Goal: Find specific page/section: Find specific page/section

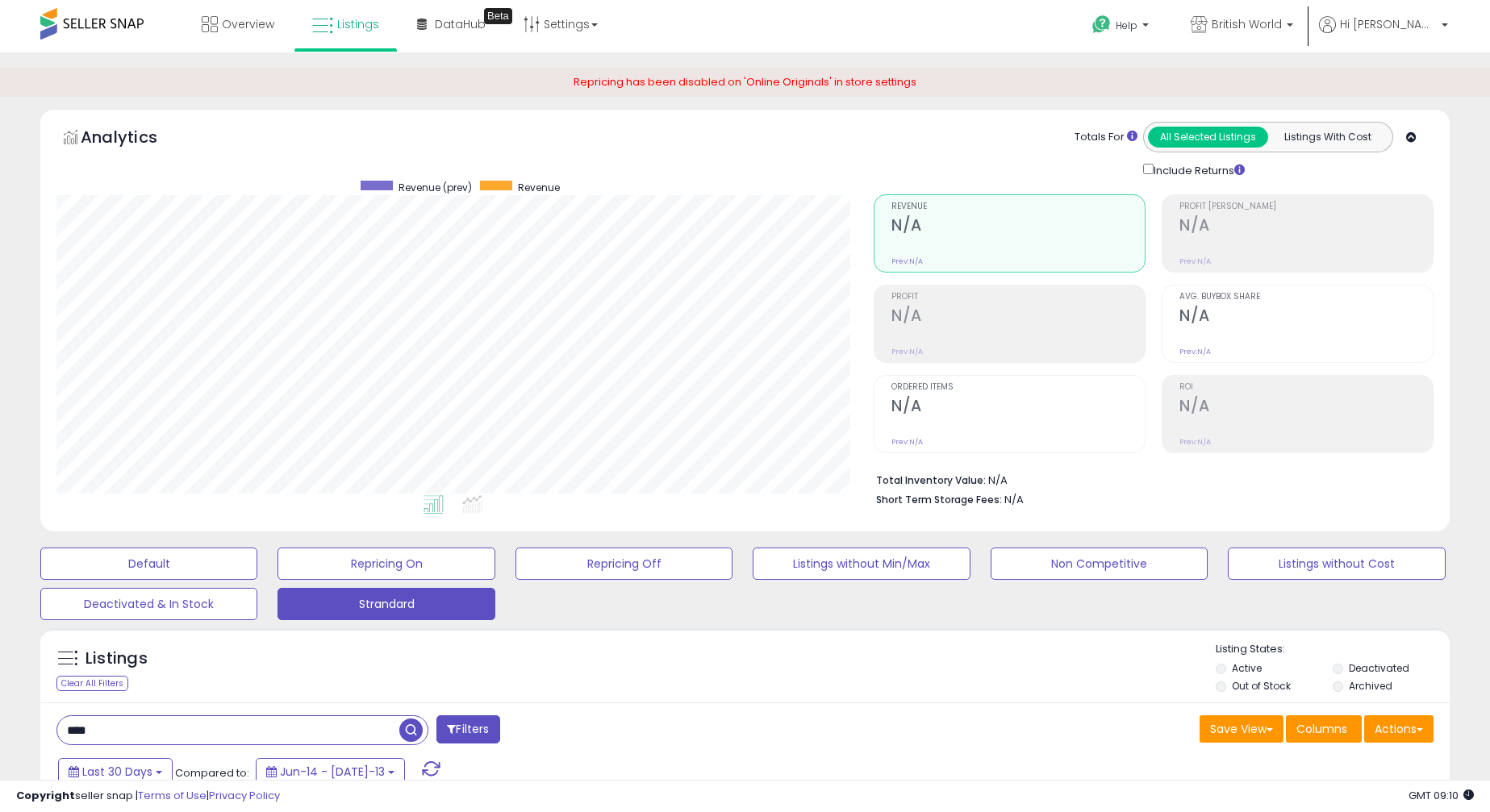
select select "**"
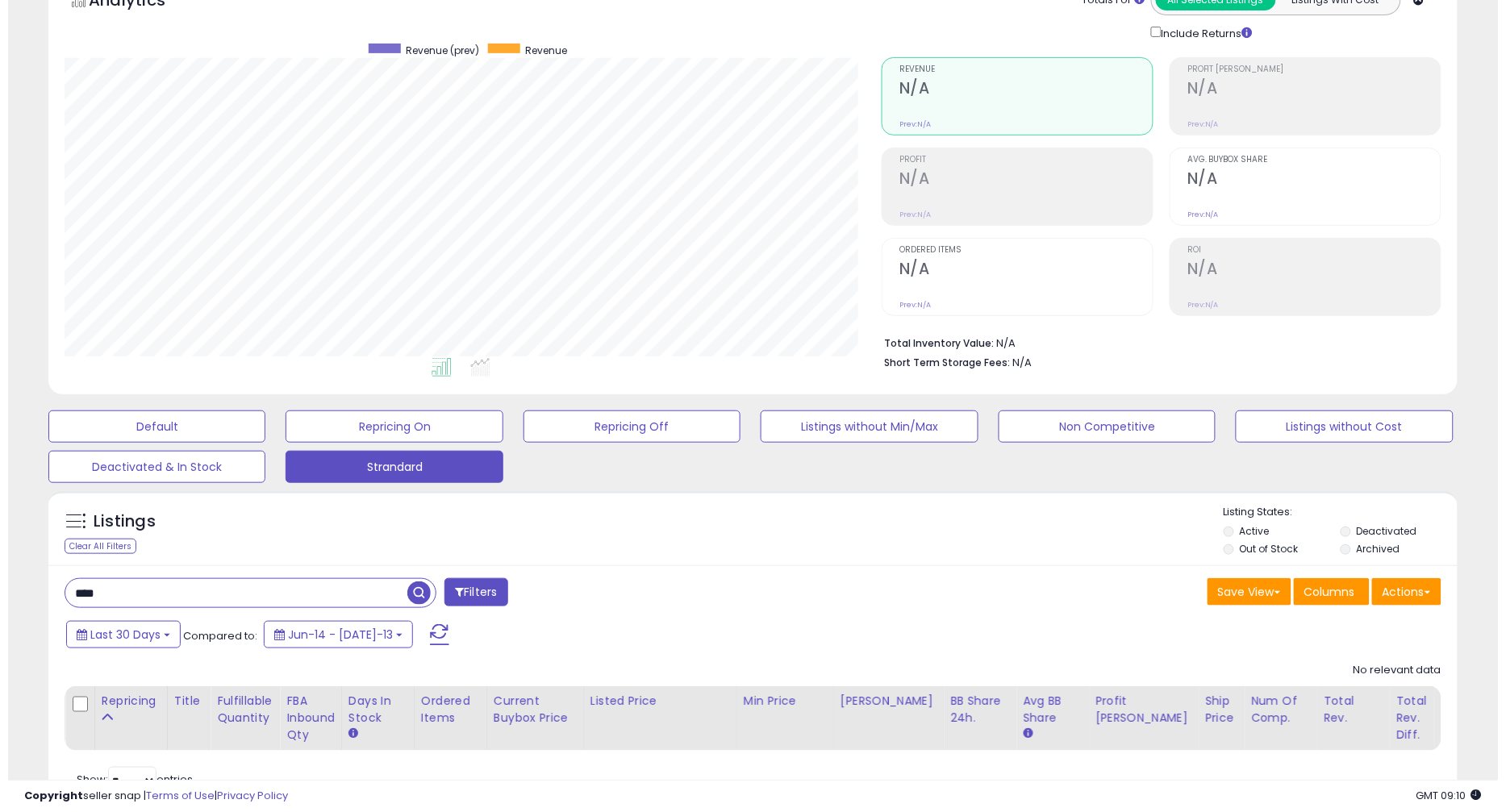
scroll to position [216, 0]
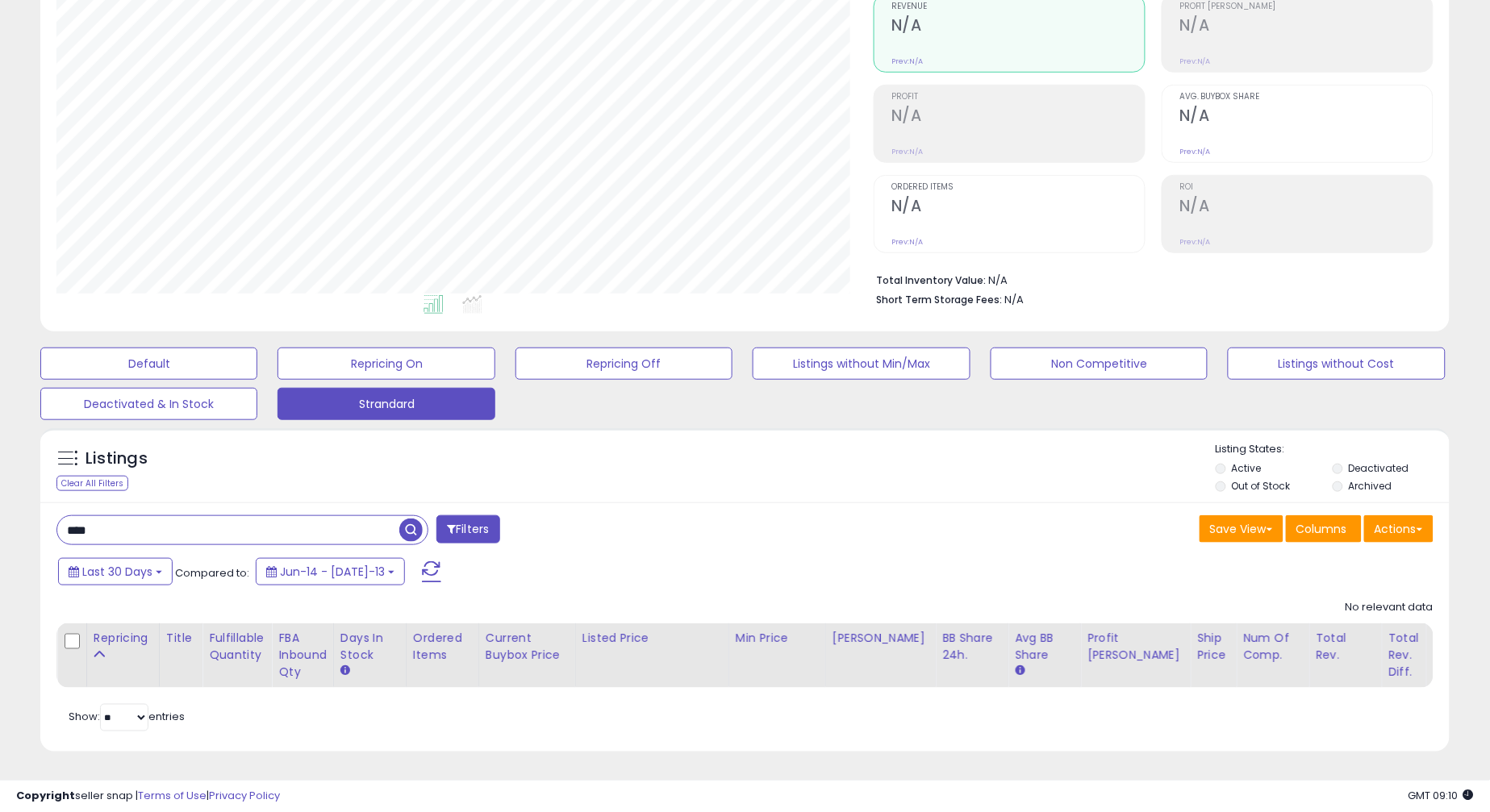
click at [1361, 479] on label "Archived" at bounding box center [1370, 486] width 44 height 14
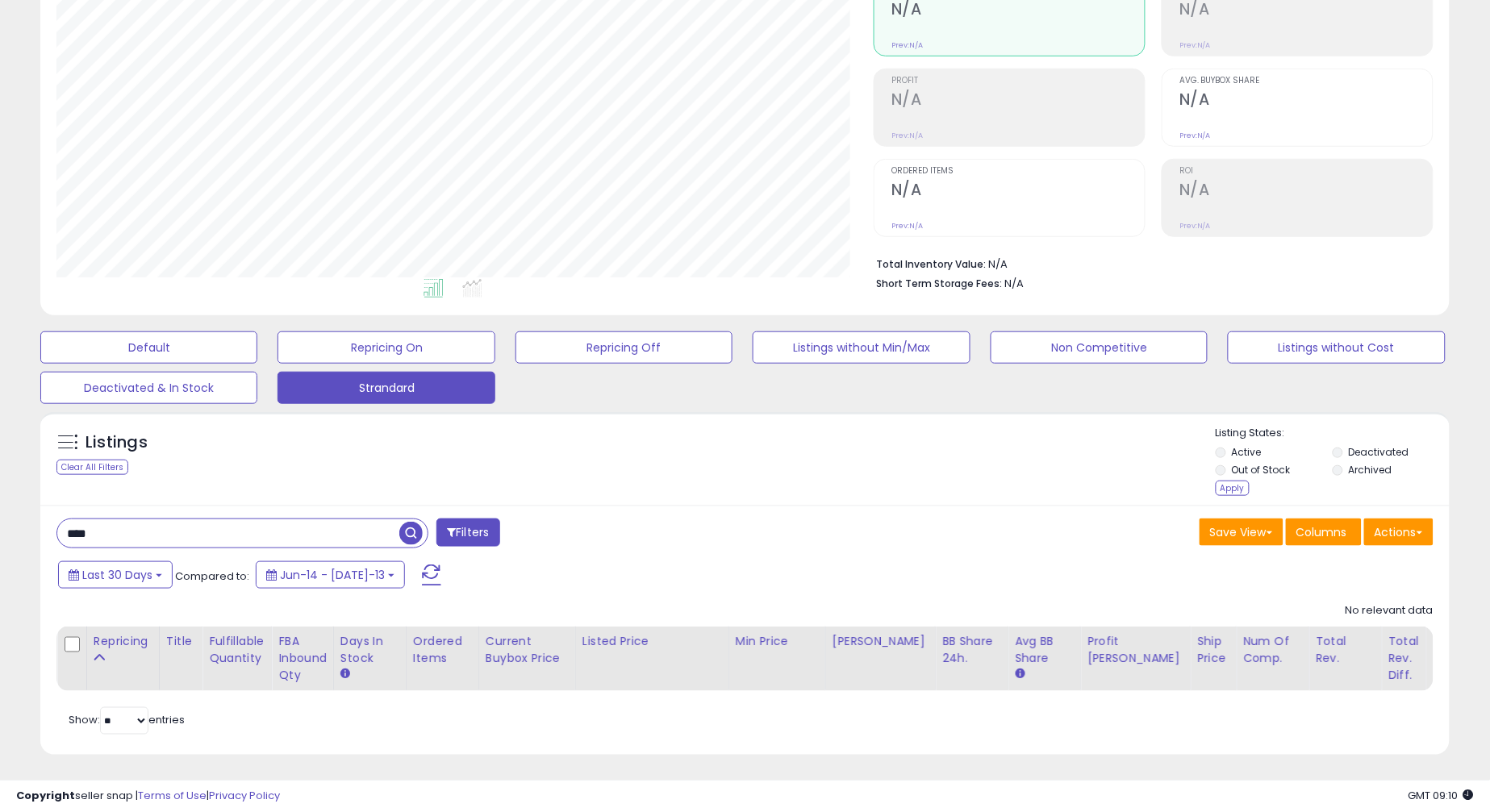
click at [1360, 448] on label "Deactivated" at bounding box center [1378, 452] width 60 height 14
click at [1238, 488] on div "Apply" at bounding box center [1233, 488] width 33 height 15
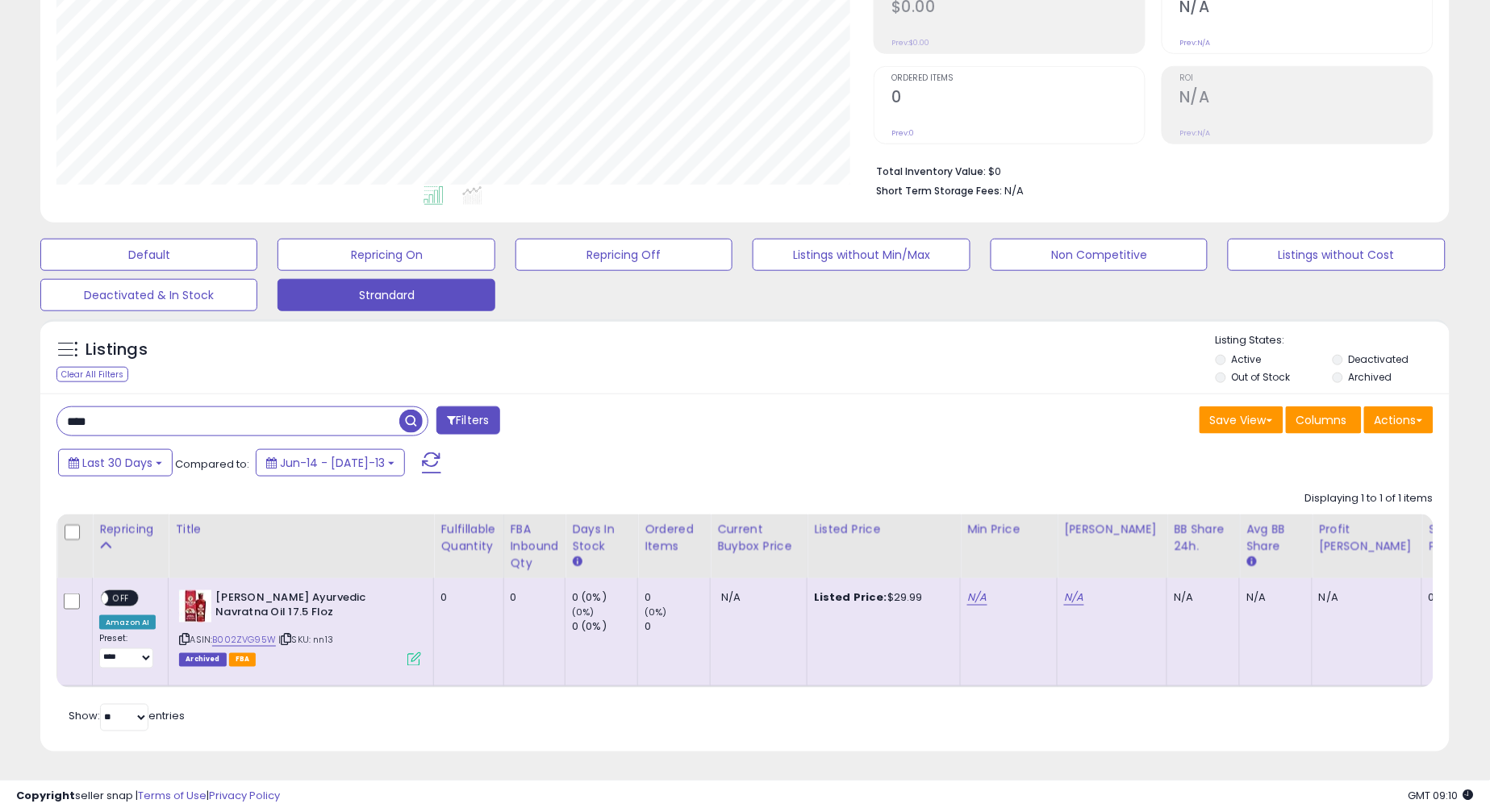
scroll to position [330, 818]
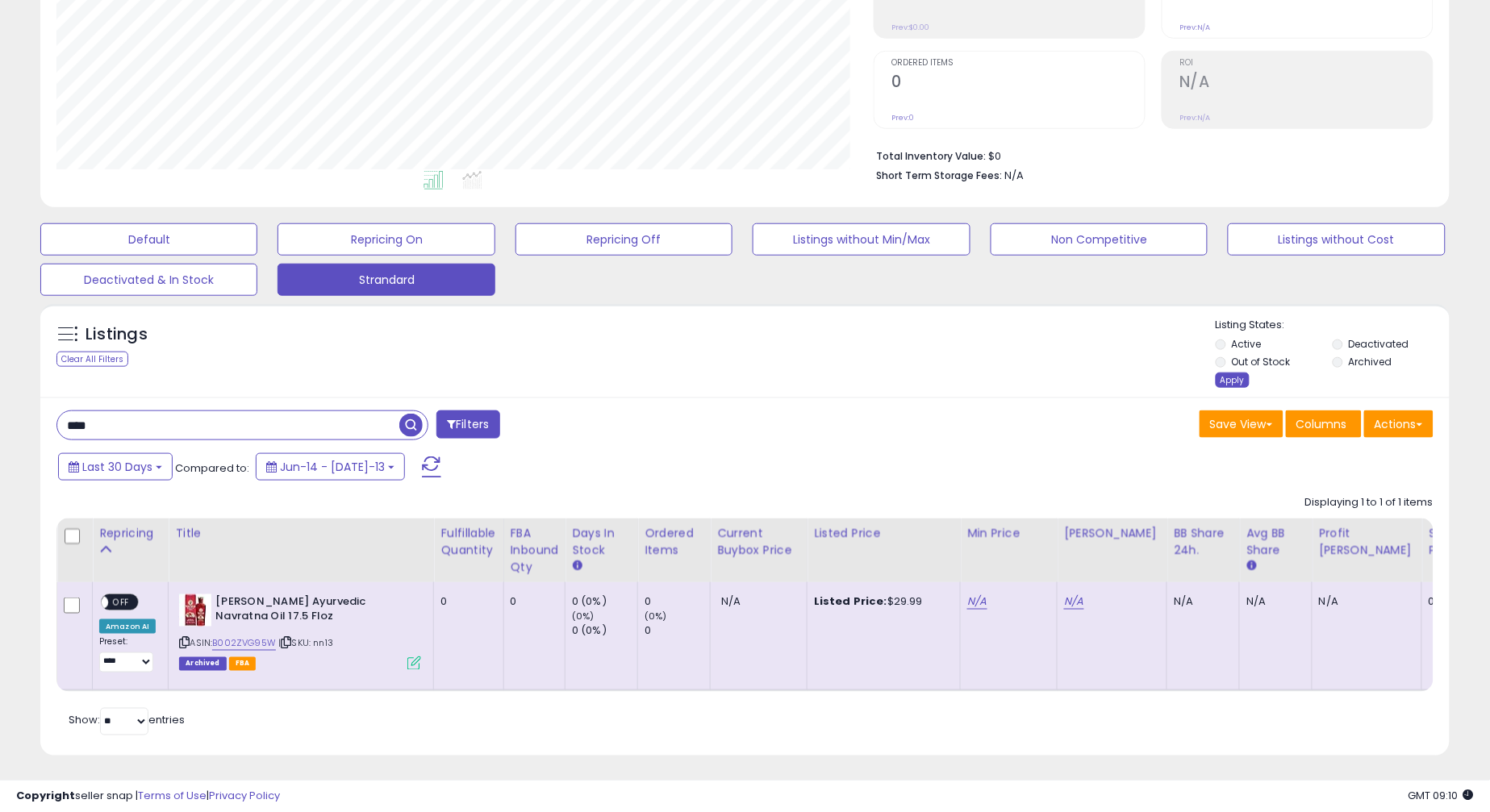
click at [1238, 376] on div "Apply" at bounding box center [1233, 380] width 33 height 15
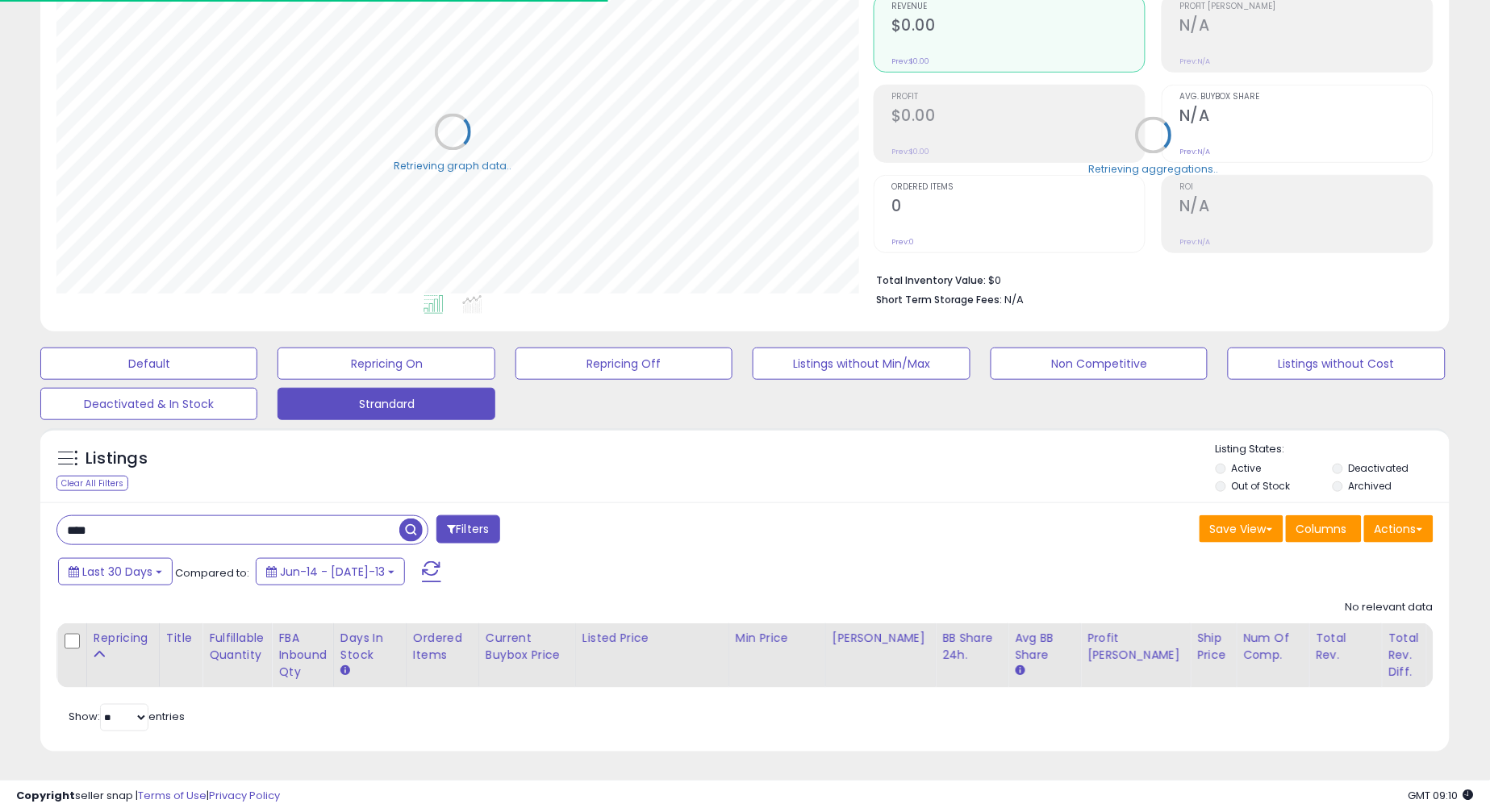
scroll to position [806147, 806046]
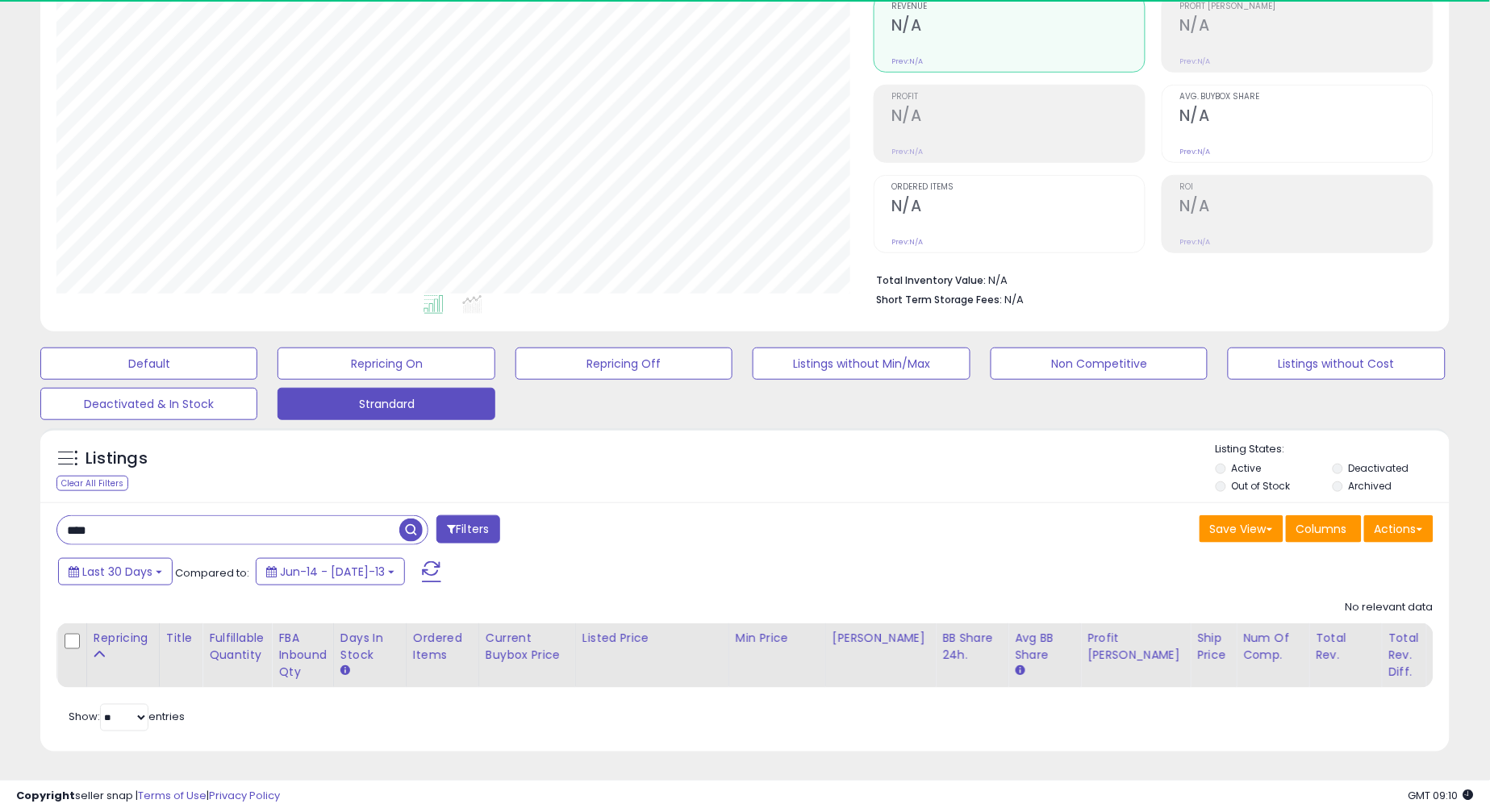
drag, startPoint x: 99, startPoint y: 513, endPoint x: 0, endPoint y: 475, distance: 106.0
click at [0, 483] on div "**********" at bounding box center [745, 332] width 1490 height 960
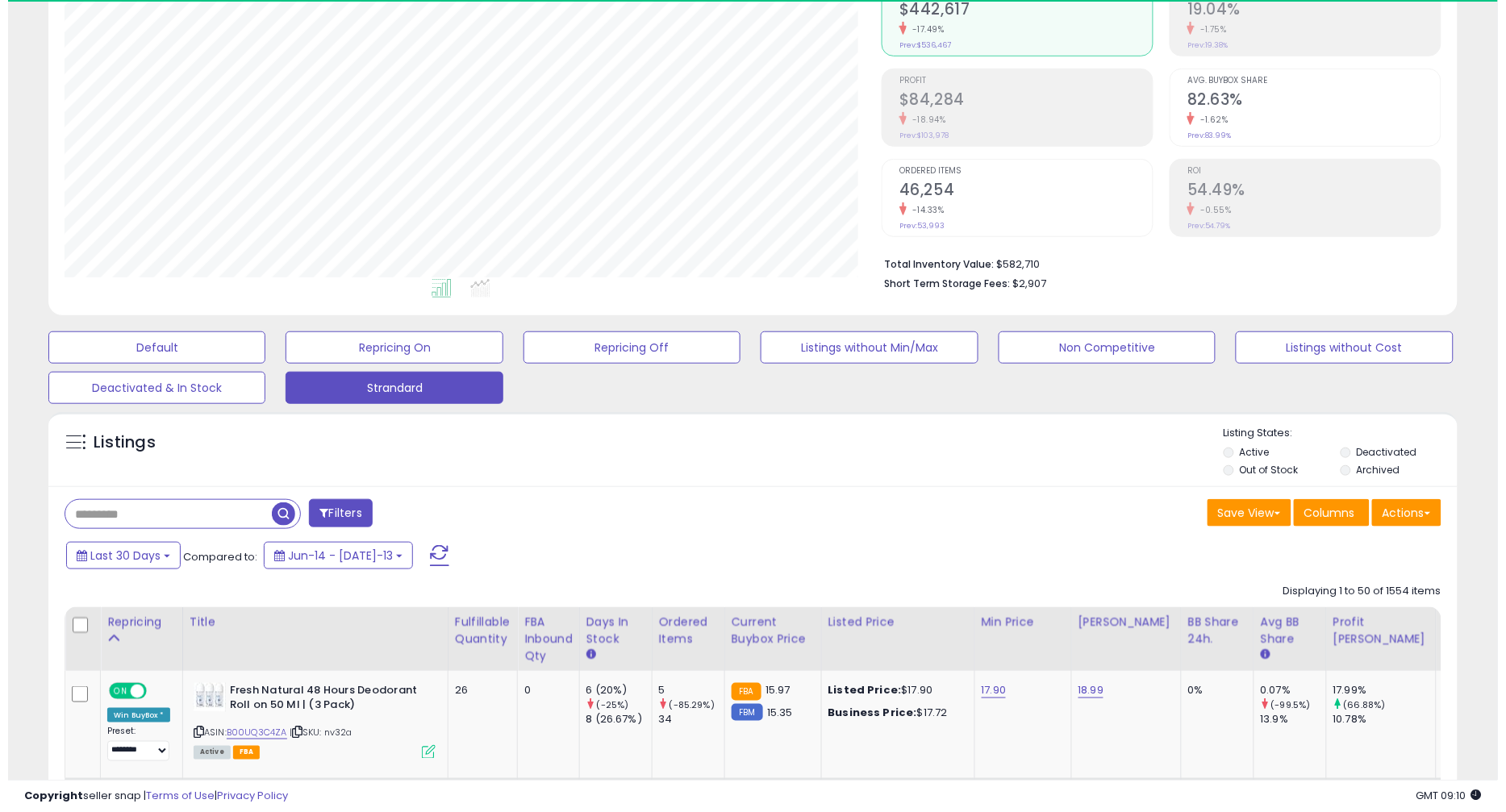
scroll to position [330, 818]
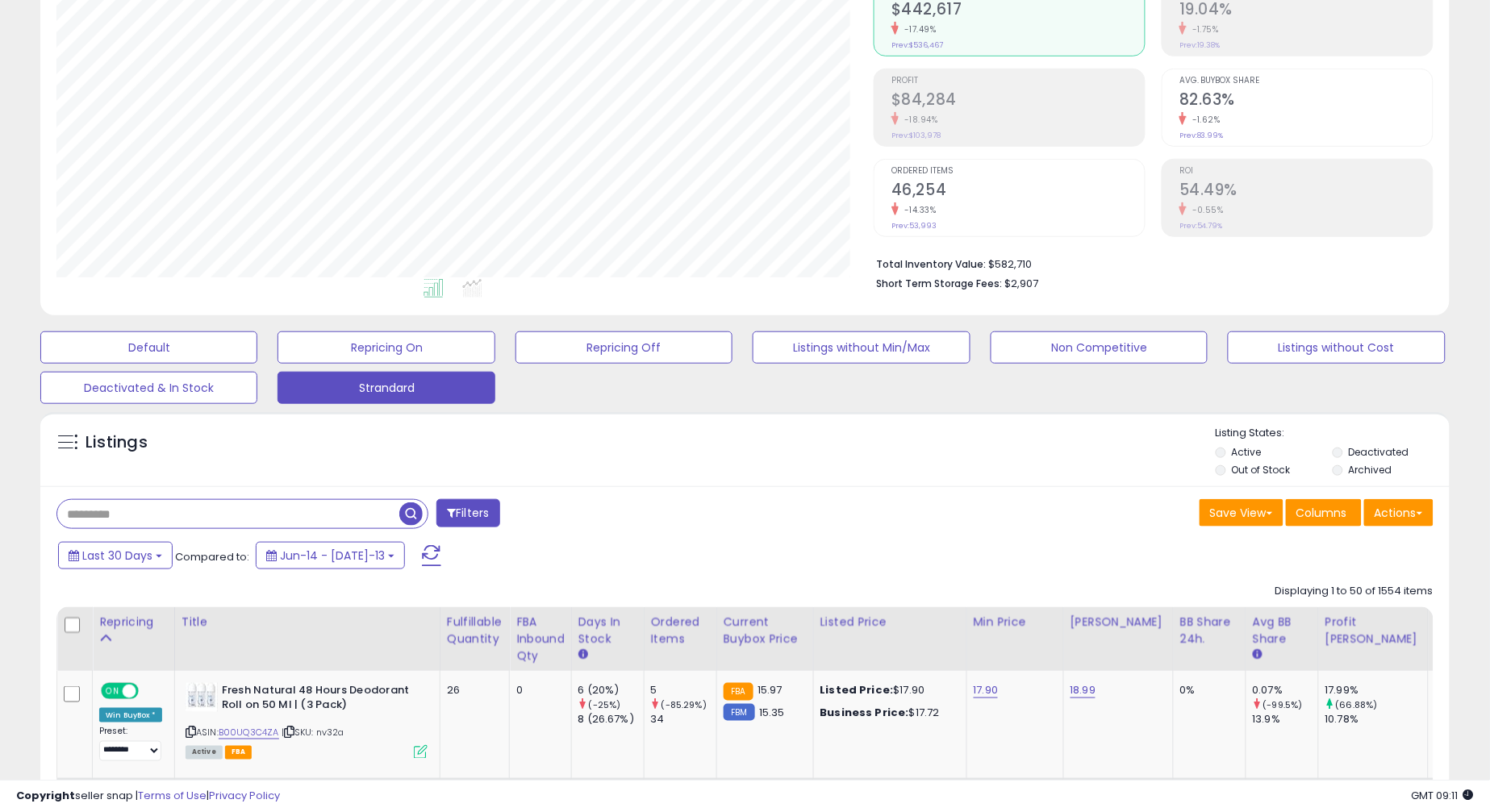
click at [178, 517] on input "text" at bounding box center [229, 514] width 342 height 28
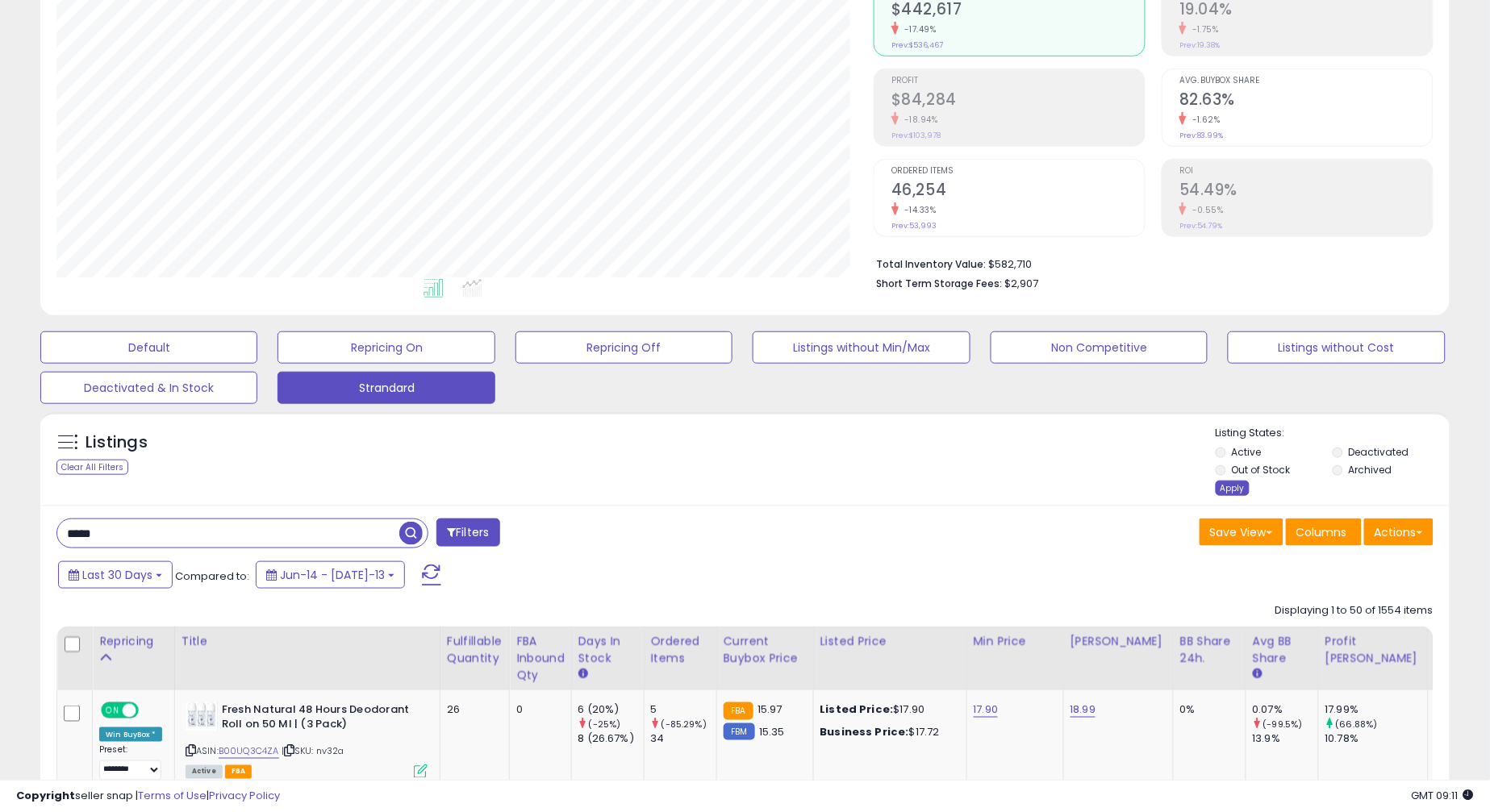
click at [1231, 484] on div "Apply" at bounding box center [1233, 488] width 33 height 15
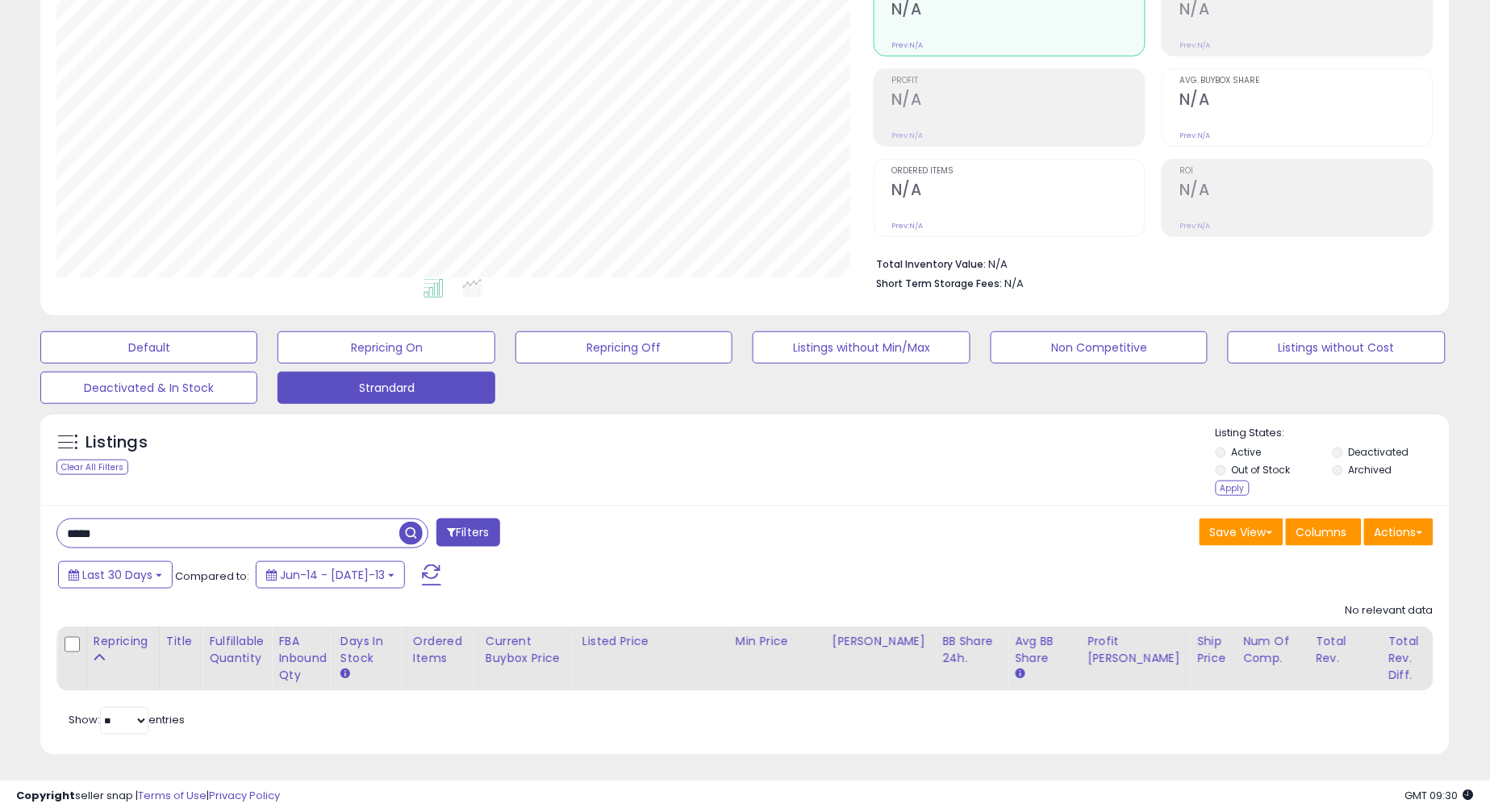
drag, startPoint x: 203, startPoint y: 541, endPoint x: 0, endPoint y: 504, distance: 206.3
click at [0, 504] on div "**********" at bounding box center [745, 326] width 1490 height 979
type input "****"
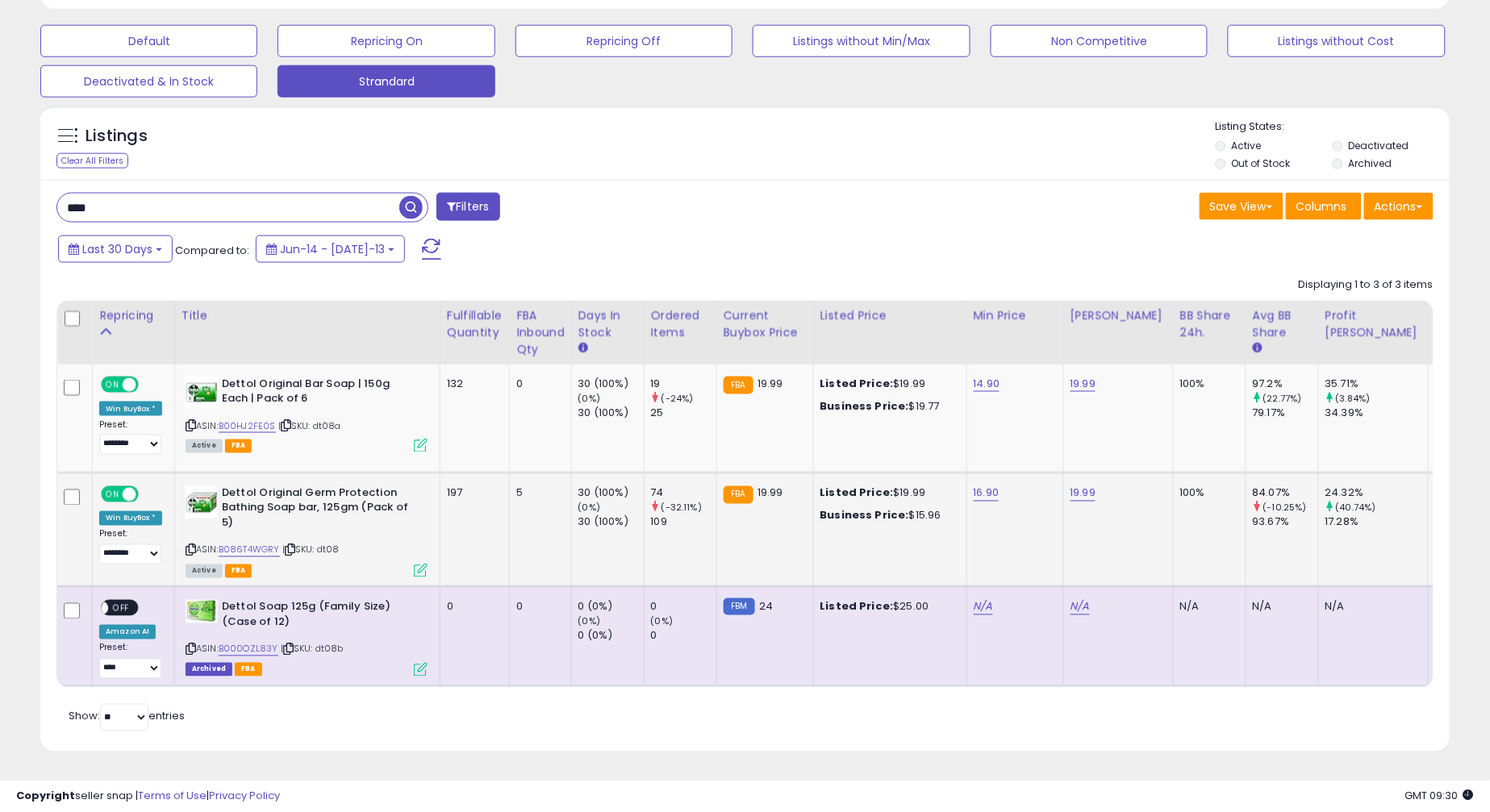
click at [261, 528] on div "ASIN: B086T4WGRY | SKU: dt08 Active FBA" at bounding box center [307, 530] width 242 height 89
click at [257, 544] on link "B086T4WGRY" at bounding box center [249, 550] width 61 height 14
click at [494, 536] on td "197" at bounding box center [474, 530] width 70 height 113
click at [252, 544] on link "B086T4WGRY" at bounding box center [249, 550] width 61 height 14
click at [131, 242] on span "Last 30 Days" at bounding box center [118, 249] width 71 height 16
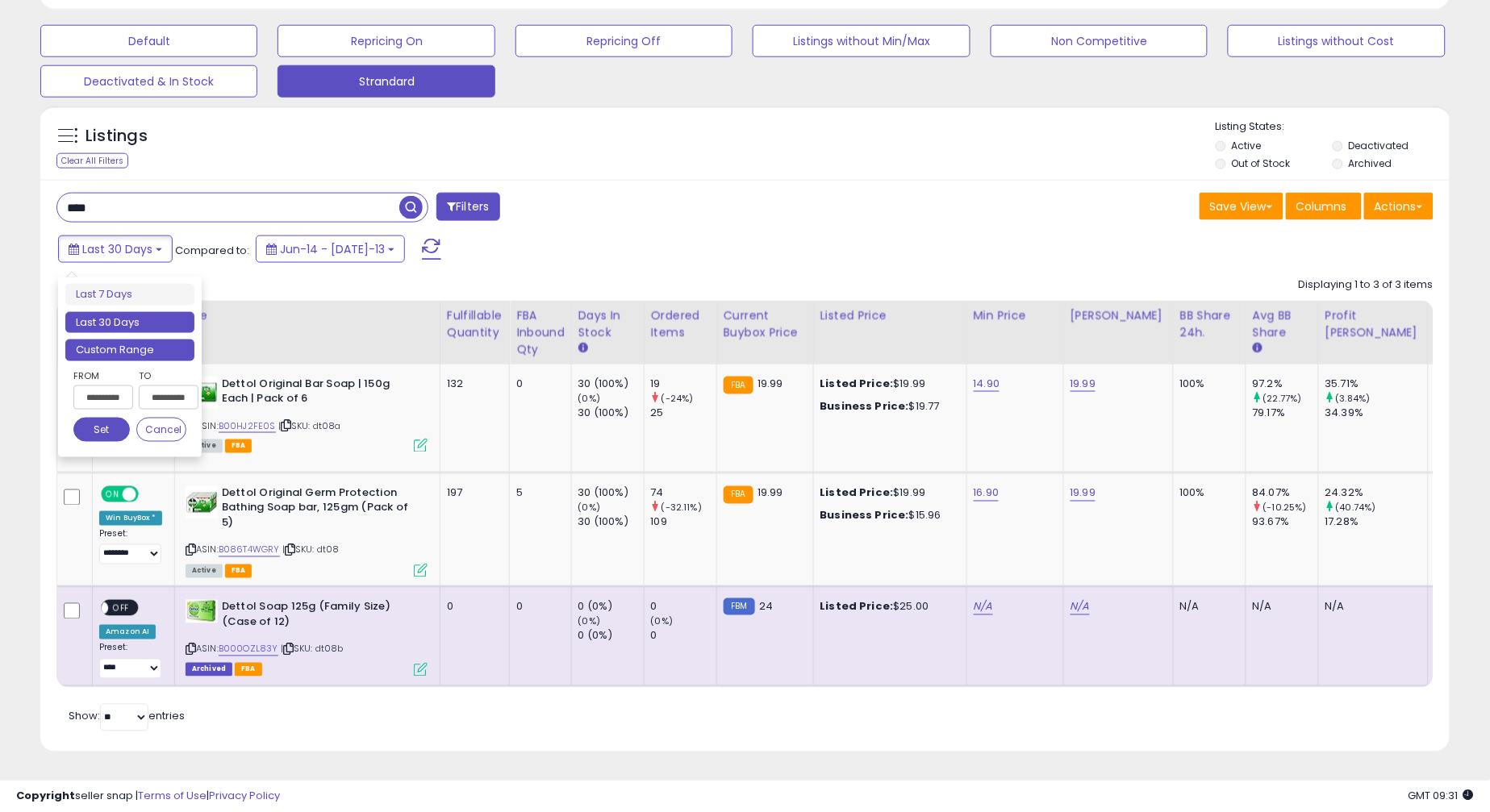
click at [131, 339] on li "Custom Range" at bounding box center [129, 349] width 129 height 21
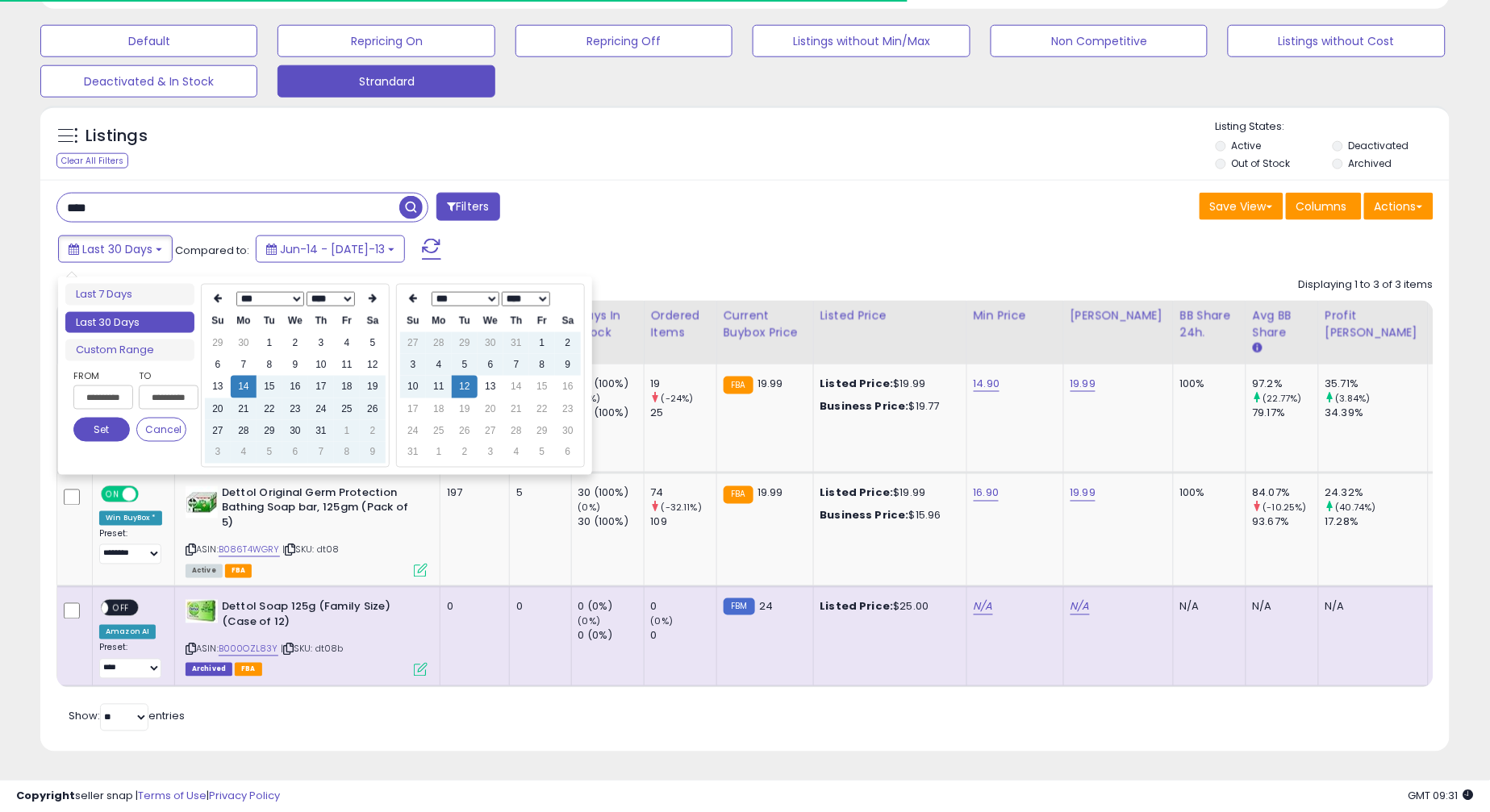
click at [260, 292] on select "*** *** *** *** *** *** *** ***" at bounding box center [270, 299] width 68 height 15
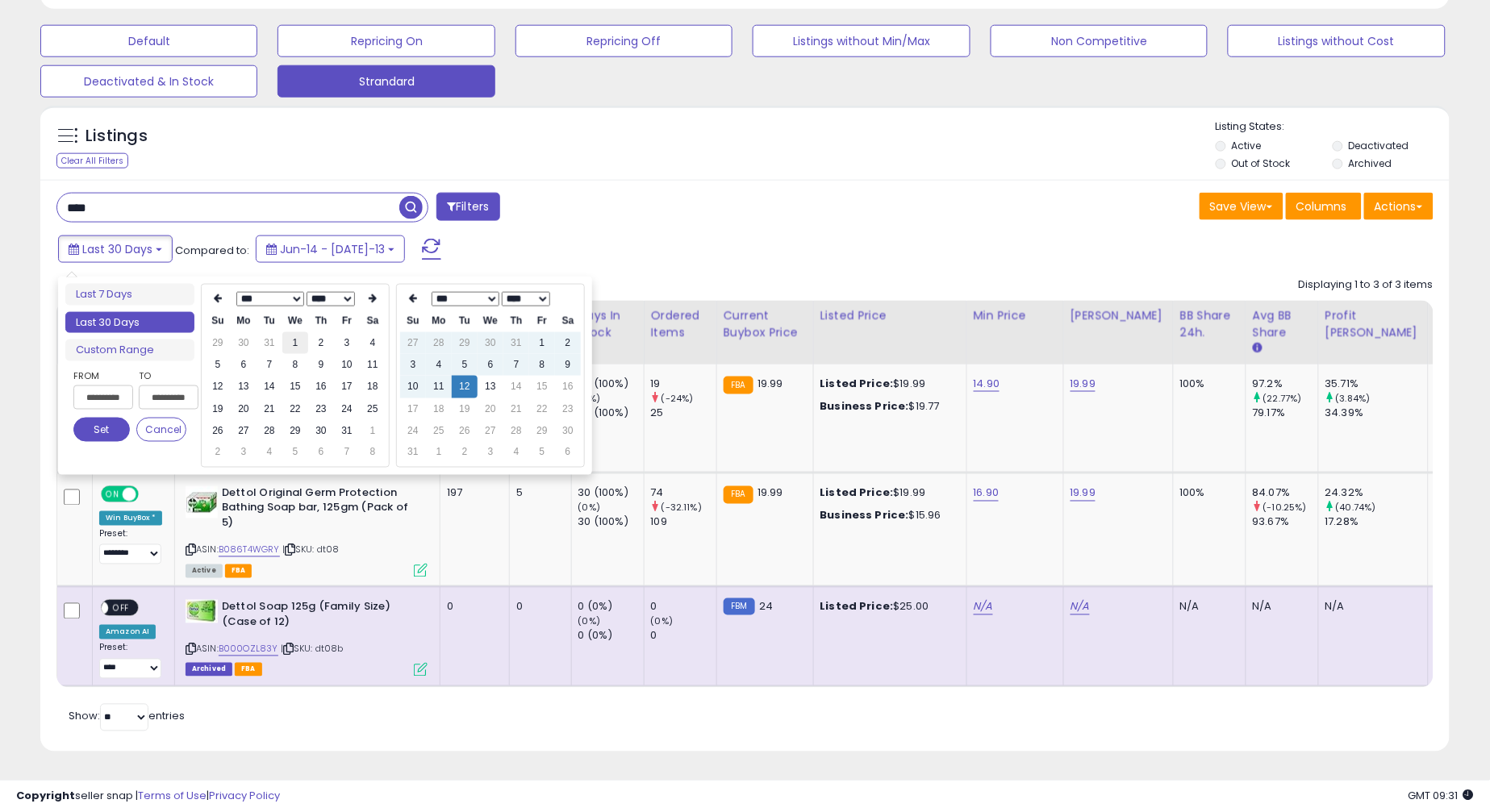
click at [296, 333] on td "1" at bounding box center [296, 343] width 26 height 21
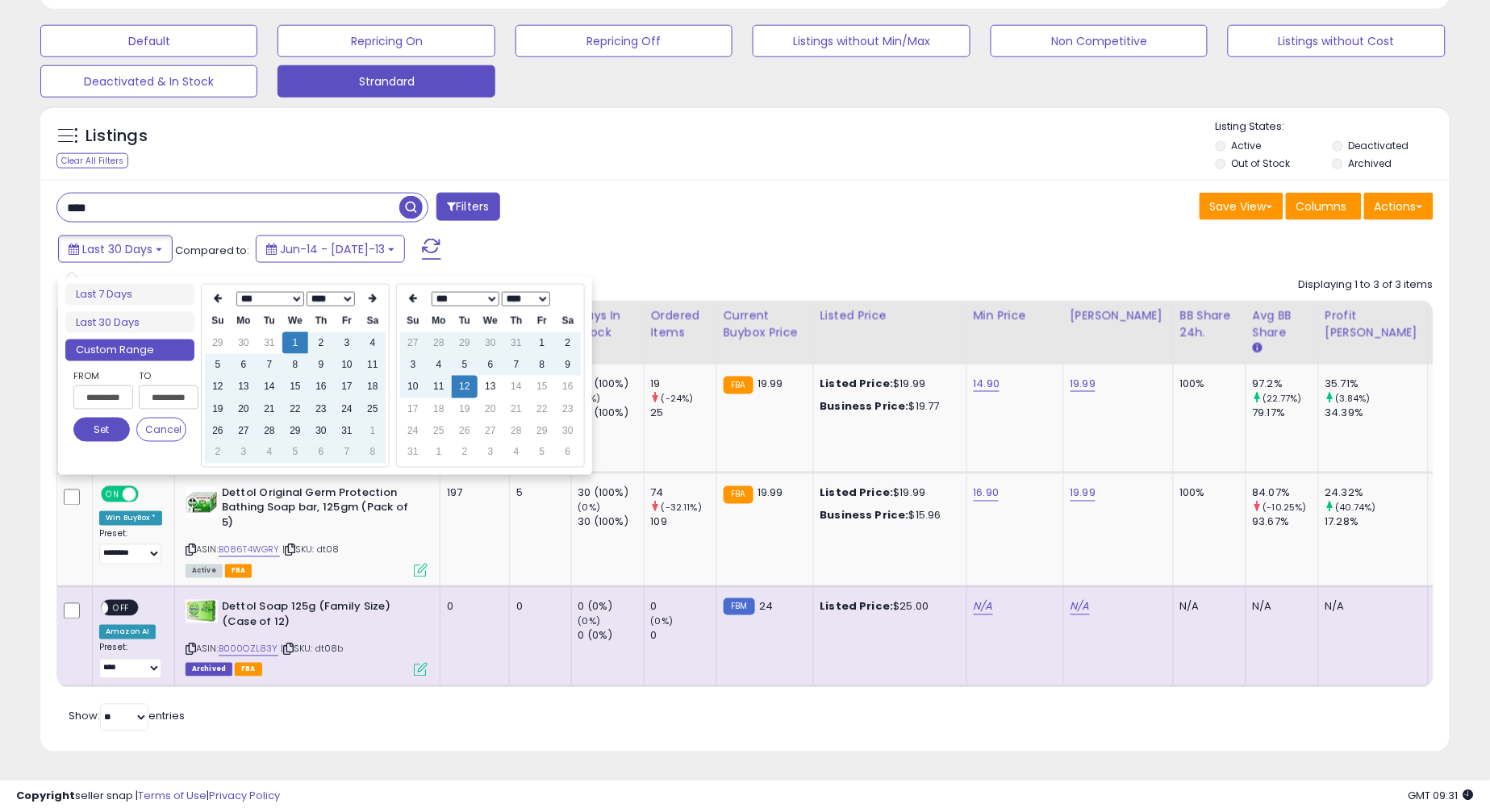
type input "**********"
click at [101, 418] on button "Set" at bounding box center [101, 430] width 57 height 24
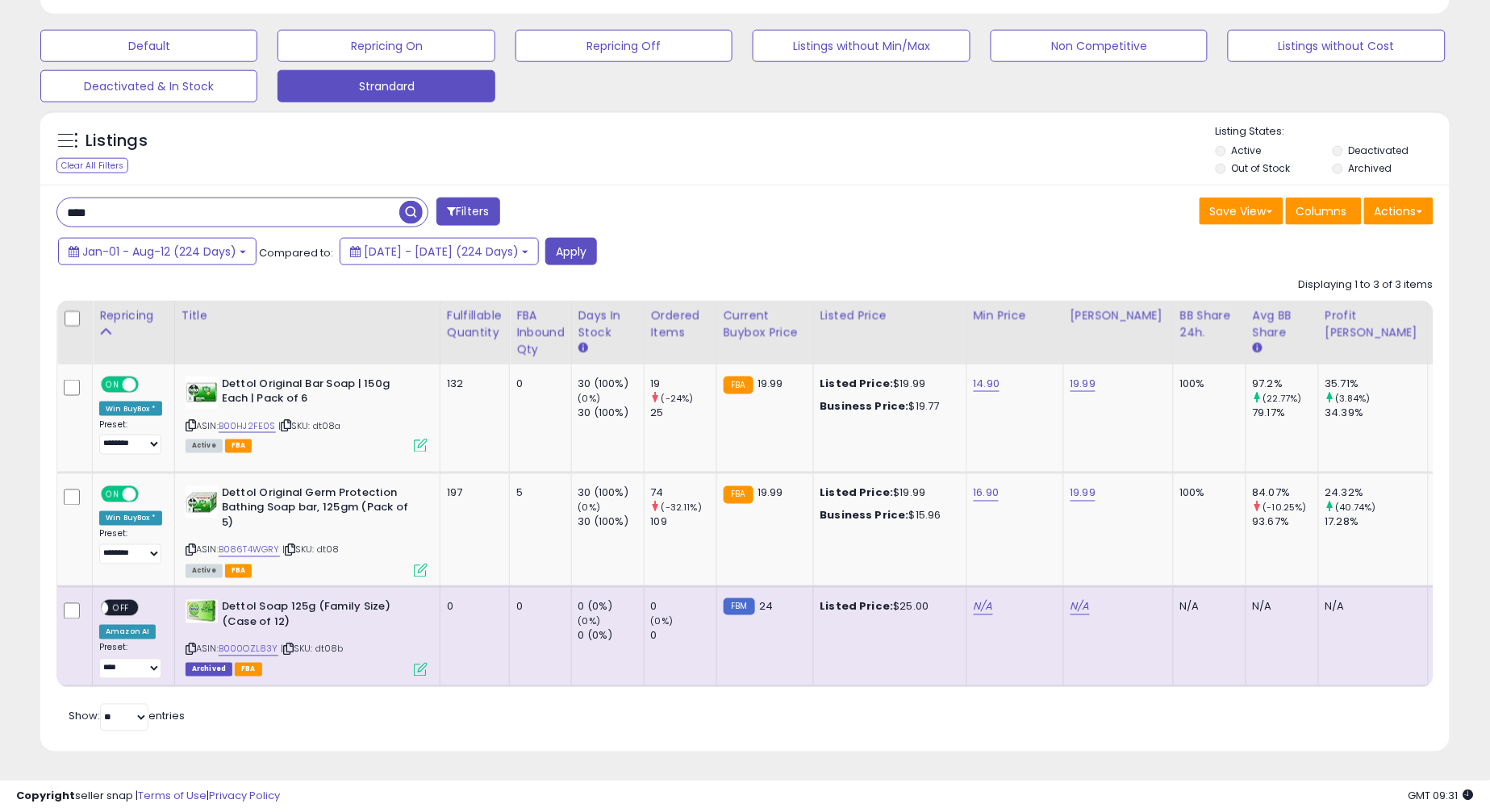
scroll to position [533, 0]
click at [597, 242] on button "Apply" at bounding box center [572, 252] width 52 height 28
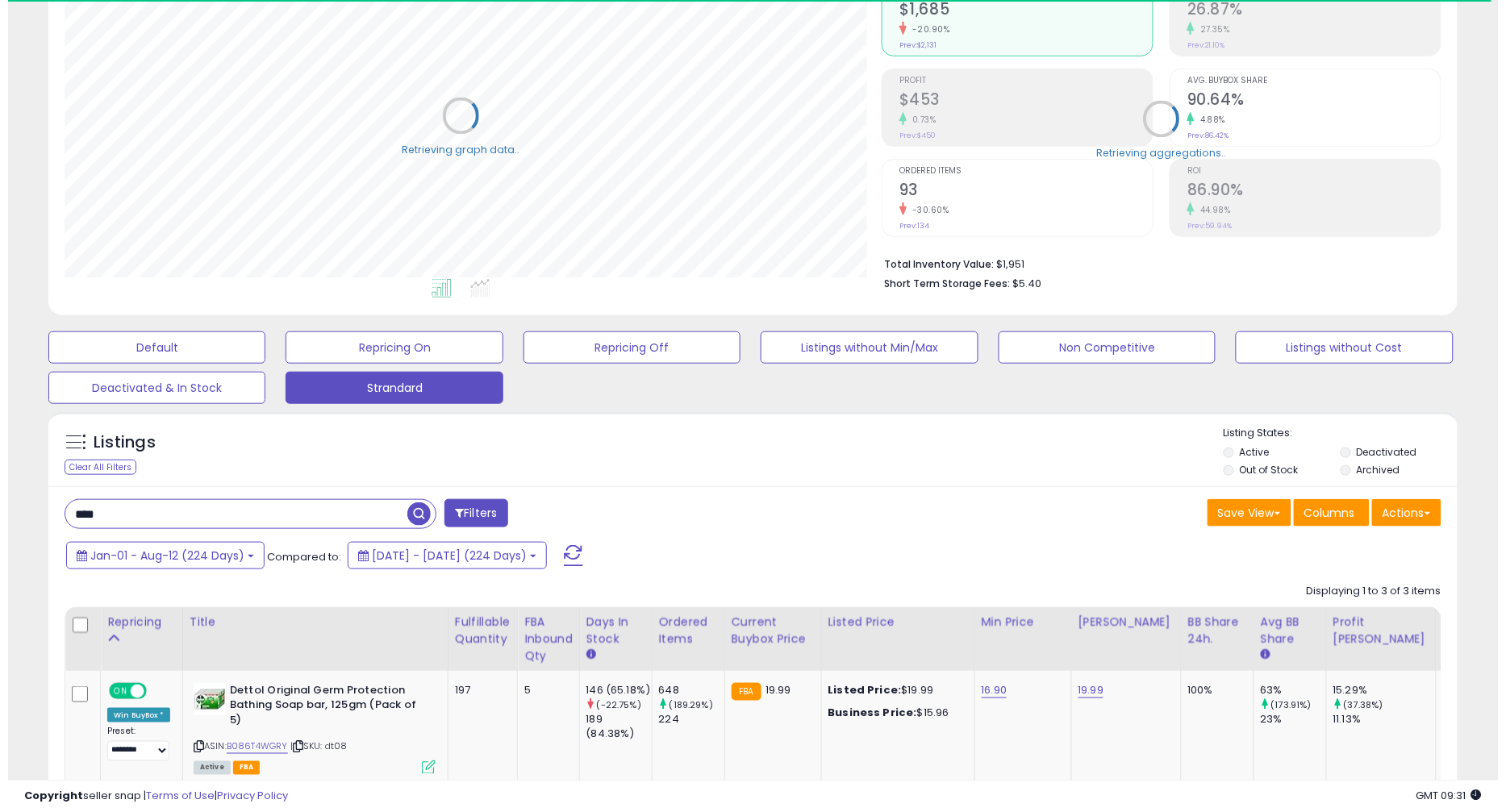
scroll to position [806147, 805655]
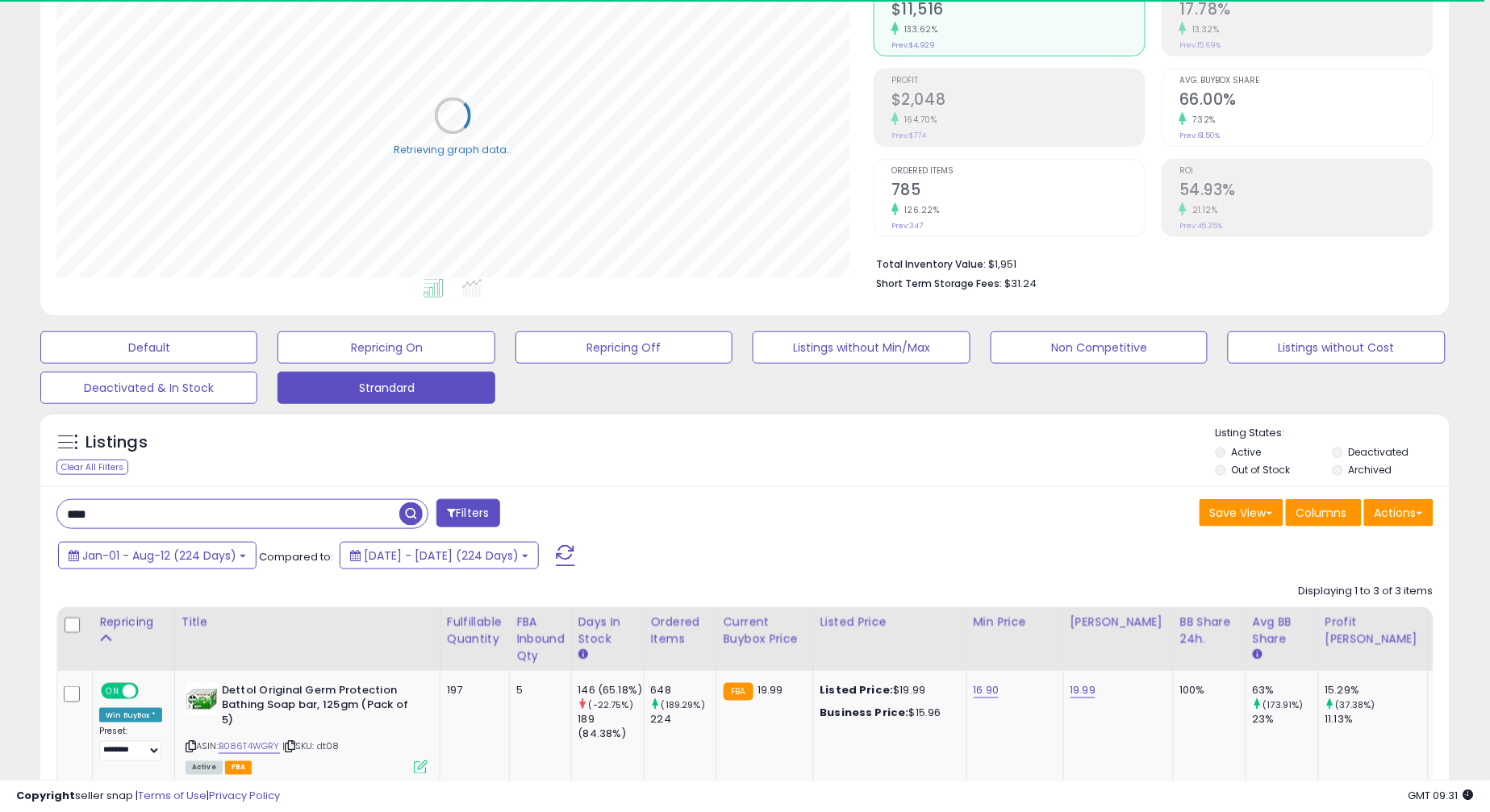
click at [1362, 467] on label "Archived" at bounding box center [1370, 469] width 44 height 14
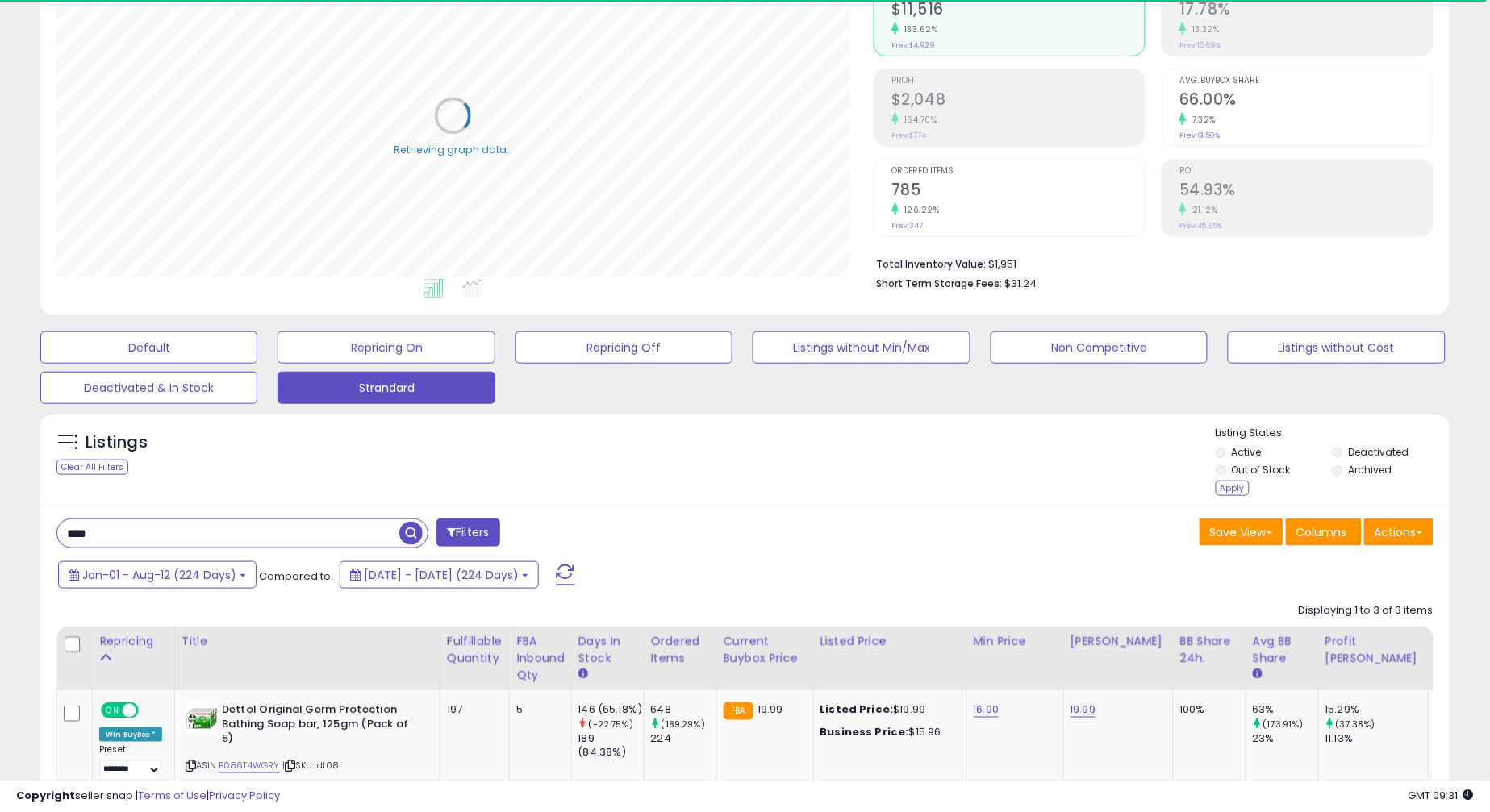
click at [1233, 480] on li "Out of Stock" at bounding box center [1272, 471] width 114 height 18
click at [1227, 492] on div "Apply" at bounding box center [1233, 488] width 33 height 15
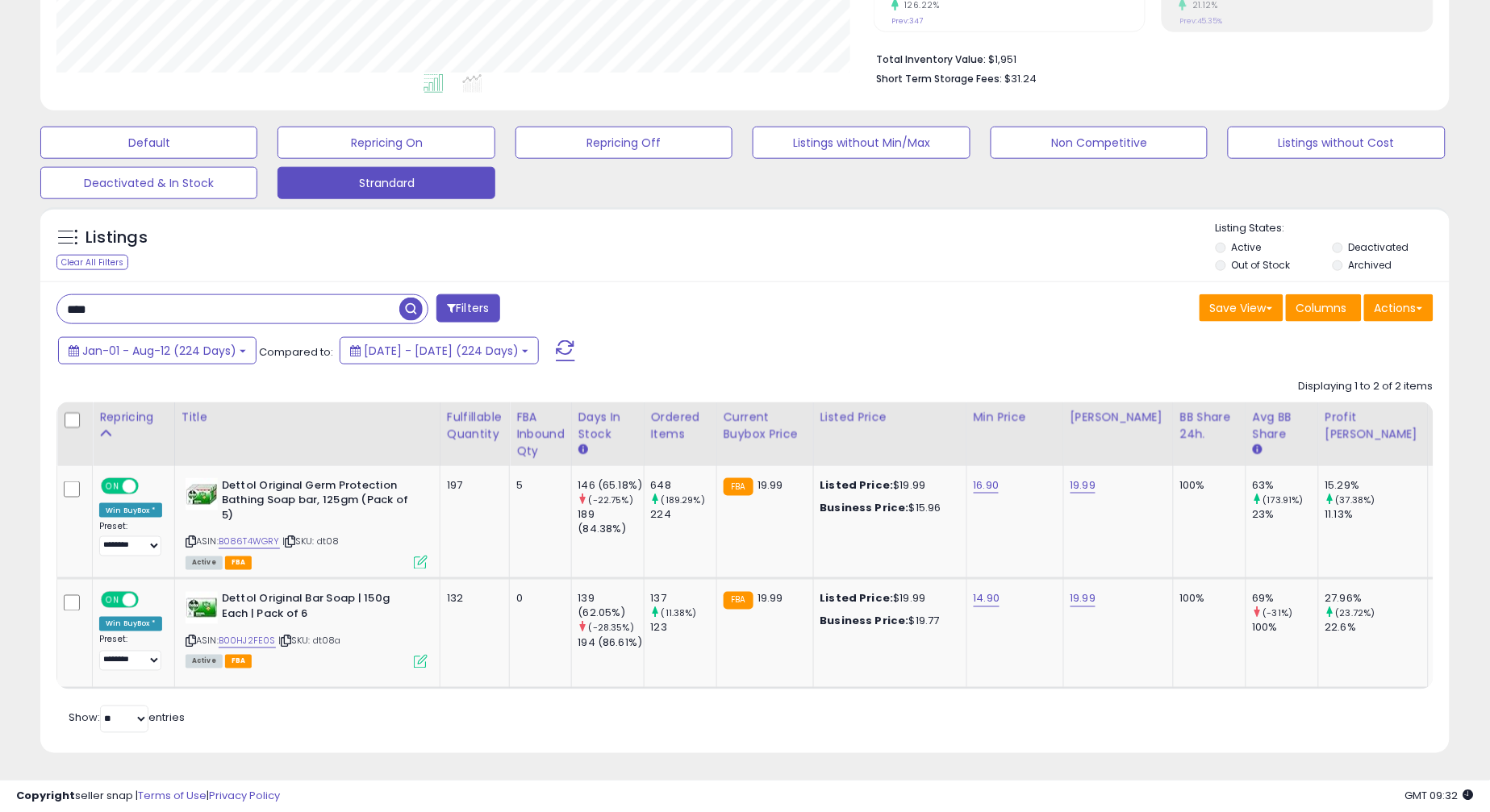
scroll to position [438, 0]
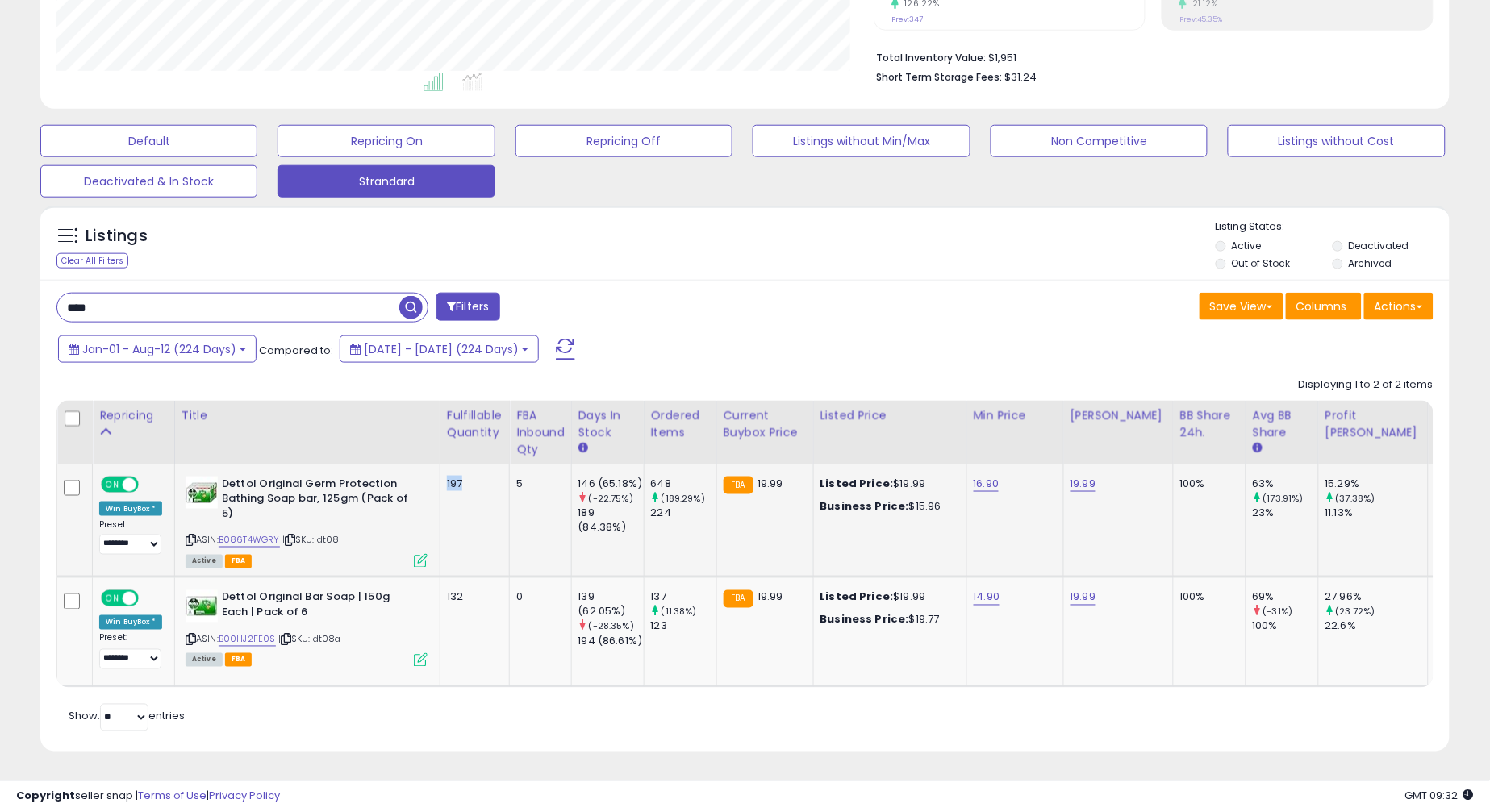
drag, startPoint x: 443, startPoint y: 469, endPoint x: 481, endPoint y: 491, distance: 43.9
click at [481, 491] on td "197" at bounding box center [474, 521] width 70 height 113
click at [480, 500] on td "197" at bounding box center [474, 521] width 70 height 113
click at [486, 513] on td "197" at bounding box center [474, 521] width 70 height 113
